Goal: Navigation & Orientation: Find specific page/section

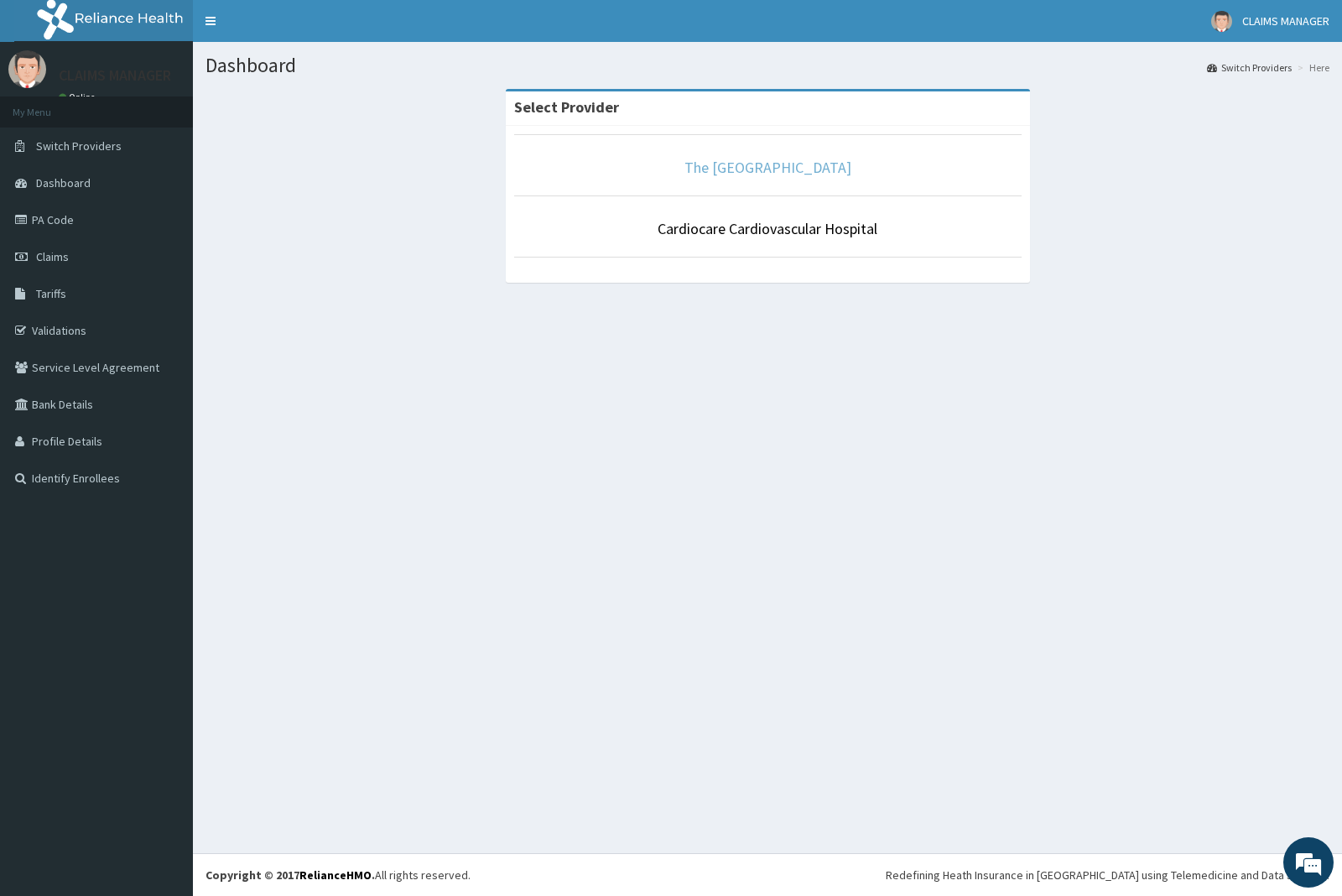
click at [744, 172] on link "The [GEOGRAPHIC_DATA]" at bounding box center [767, 167] width 167 height 19
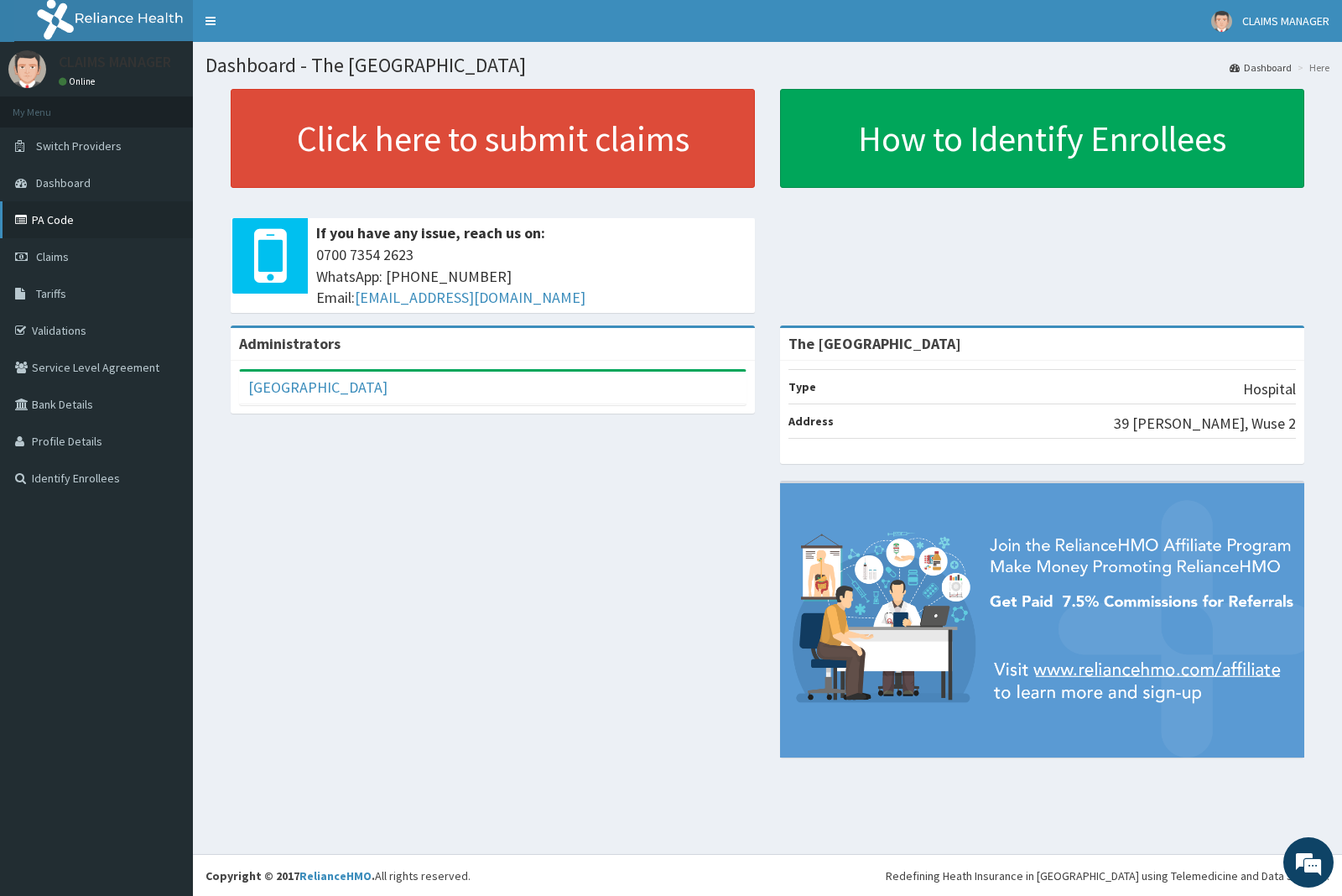
click at [31, 220] on icon at bounding box center [23, 219] width 17 height 11
